Goal: Information Seeking & Learning: Learn about a topic

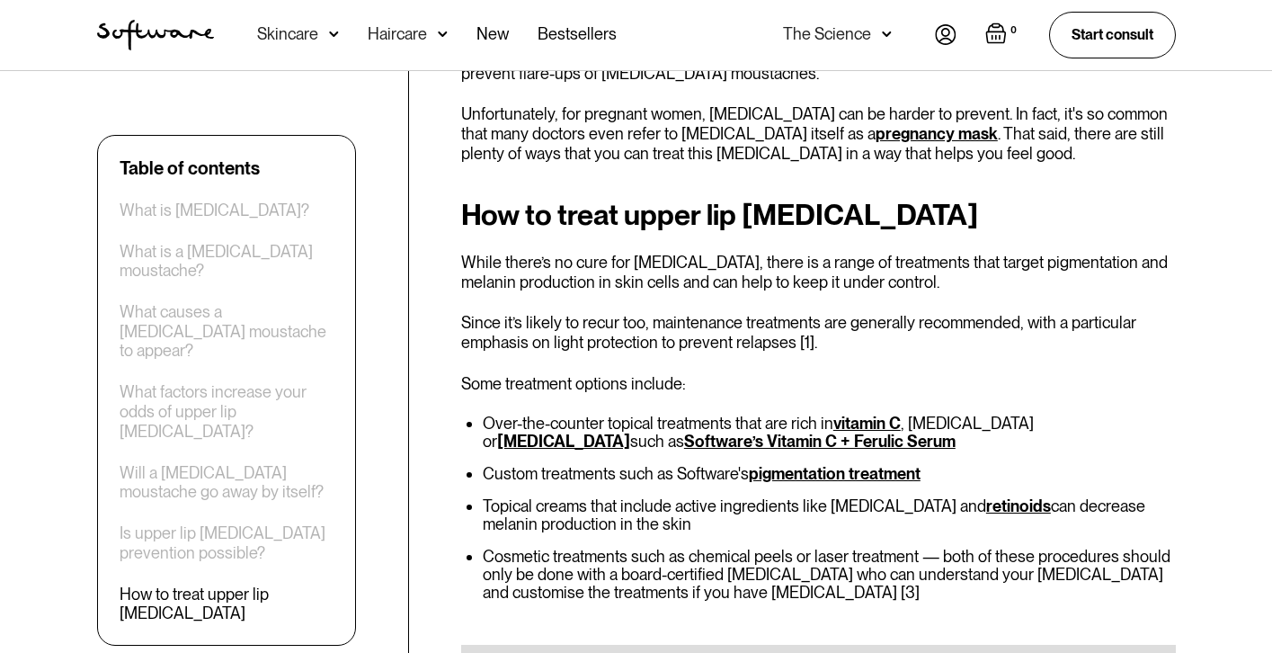
scroll to position [3056, 0]
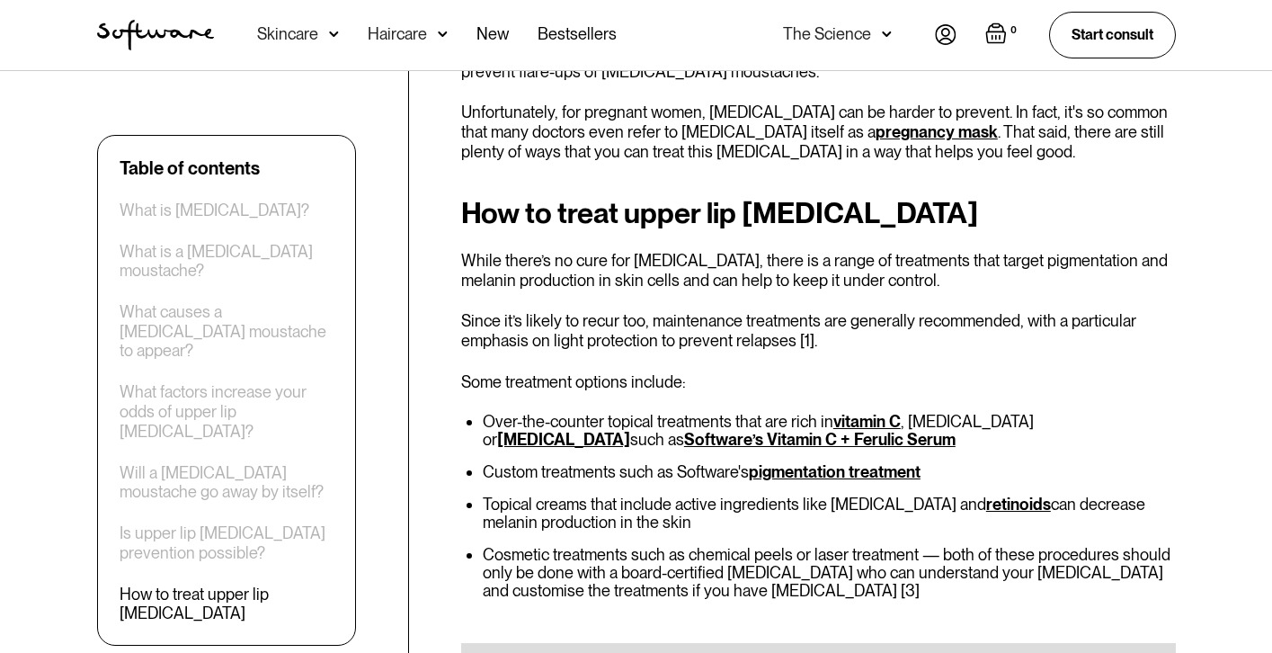
click at [722, 430] on link "Software’s Vitamin C + Ferulic Serum" at bounding box center [819, 439] width 271 height 19
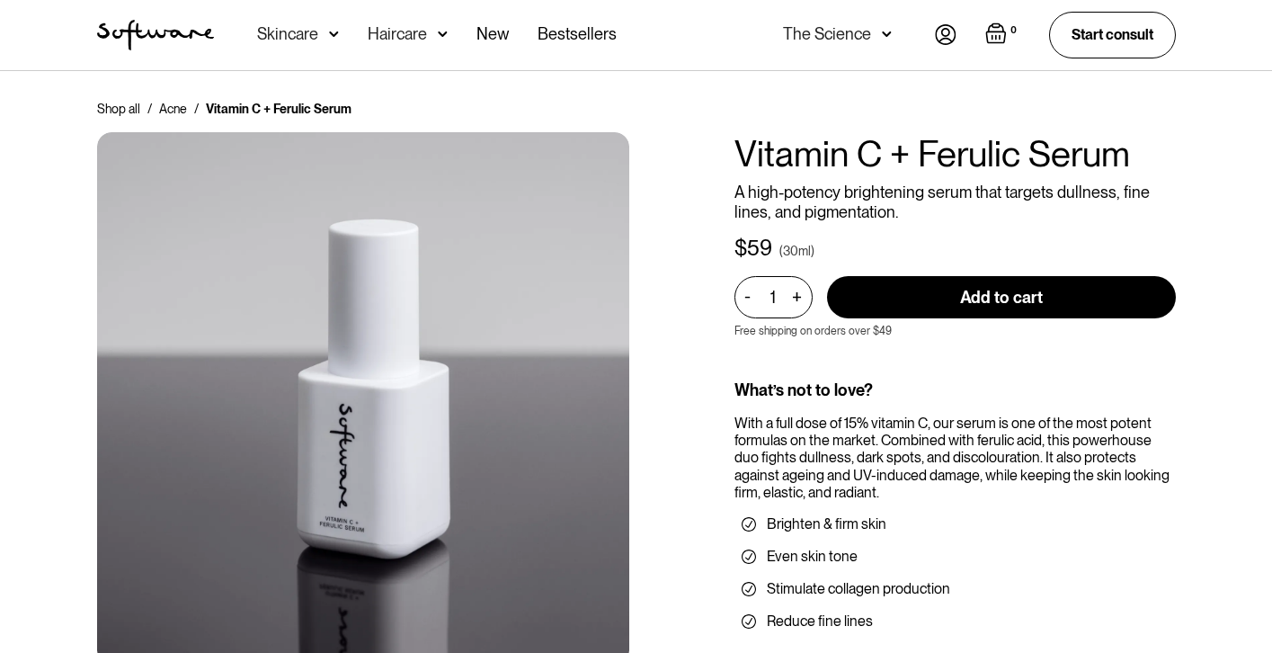
click at [329, 37] on img at bounding box center [334, 34] width 10 height 18
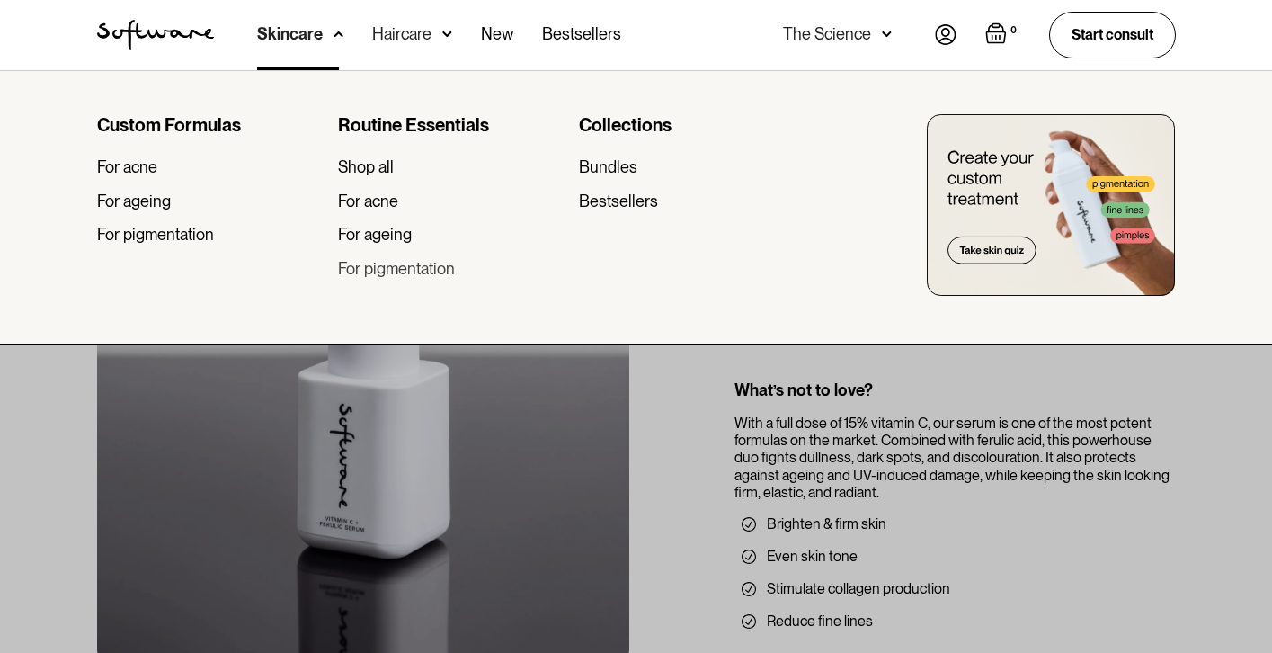
click at [425, 273] on div "For pigmentation" at bounding box center [396, 269] width 117 height 20
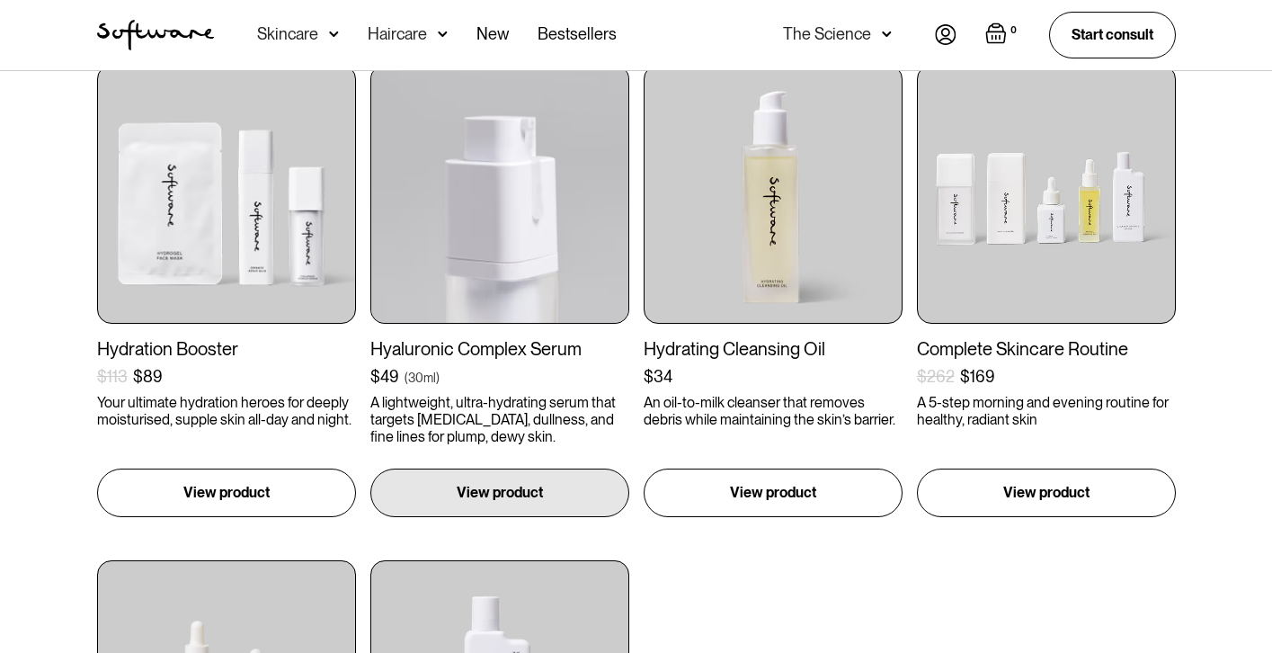
scroll to position [866, 0]
